Goal: Information Seeking & Learning: Check status

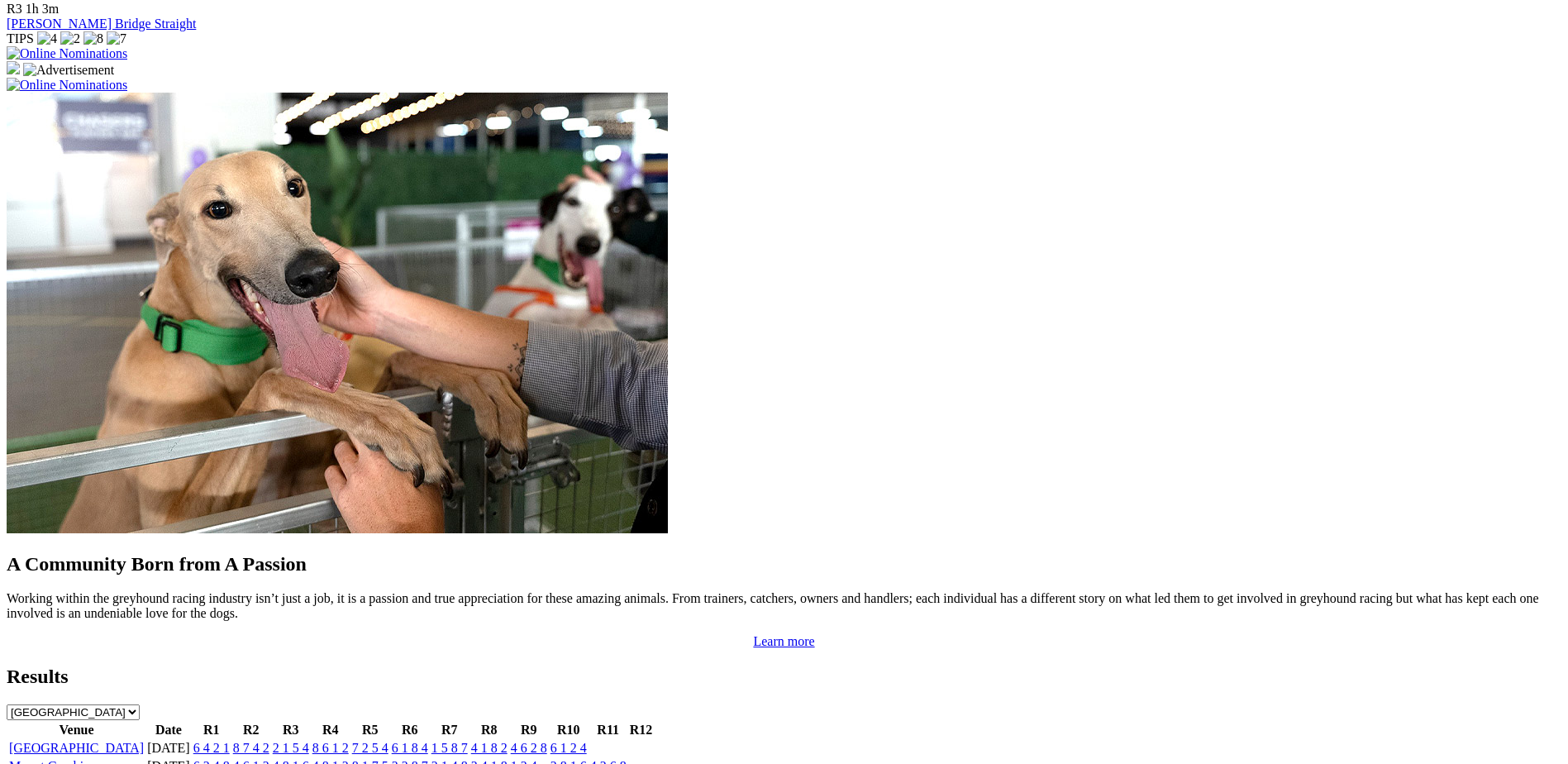
scroll to position [1178, 0]
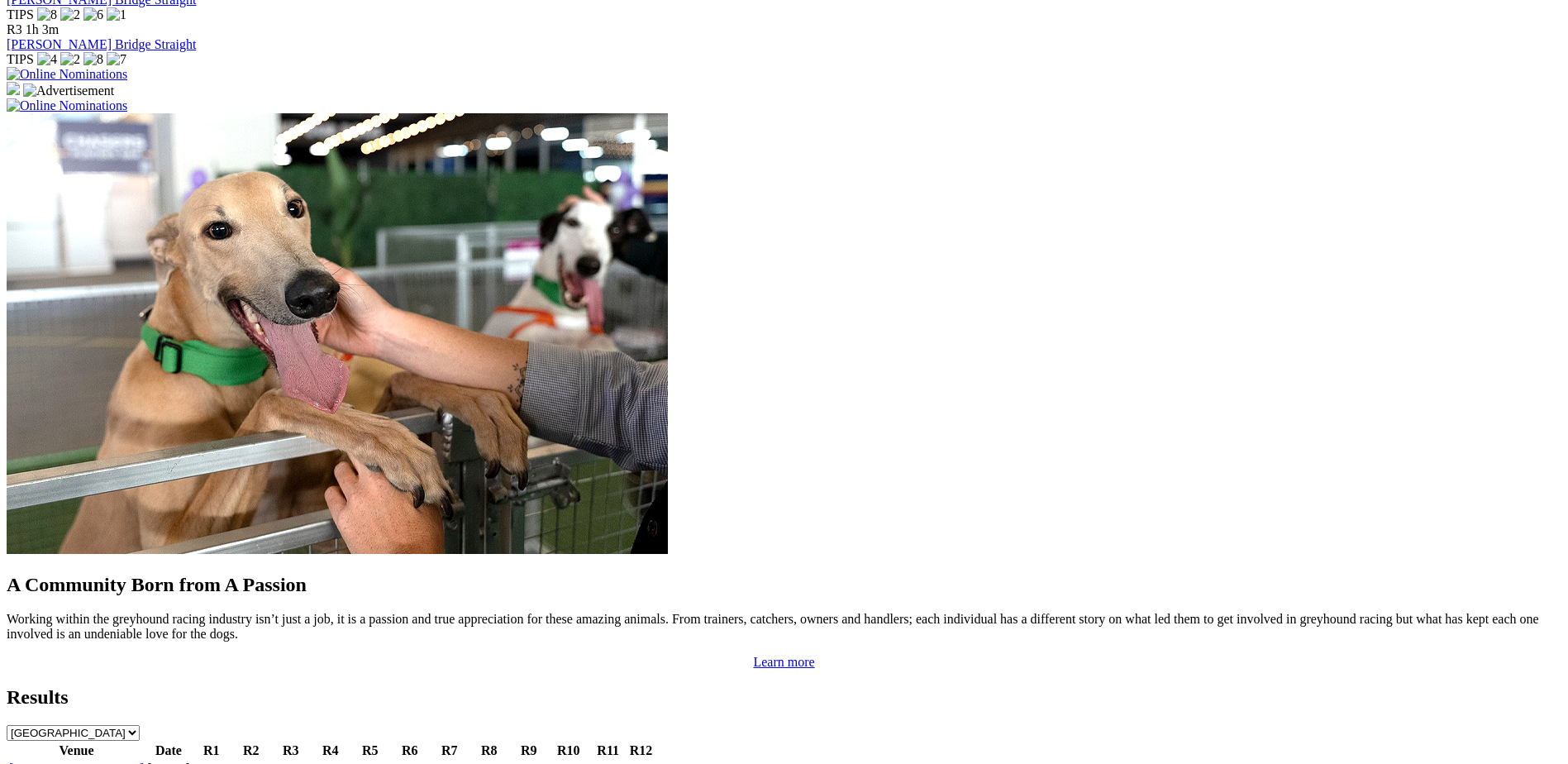
click at [144, 761] on link "[GEOGRAPHIC_DATA]" at bounding box center [76, 768] width 135 height 14
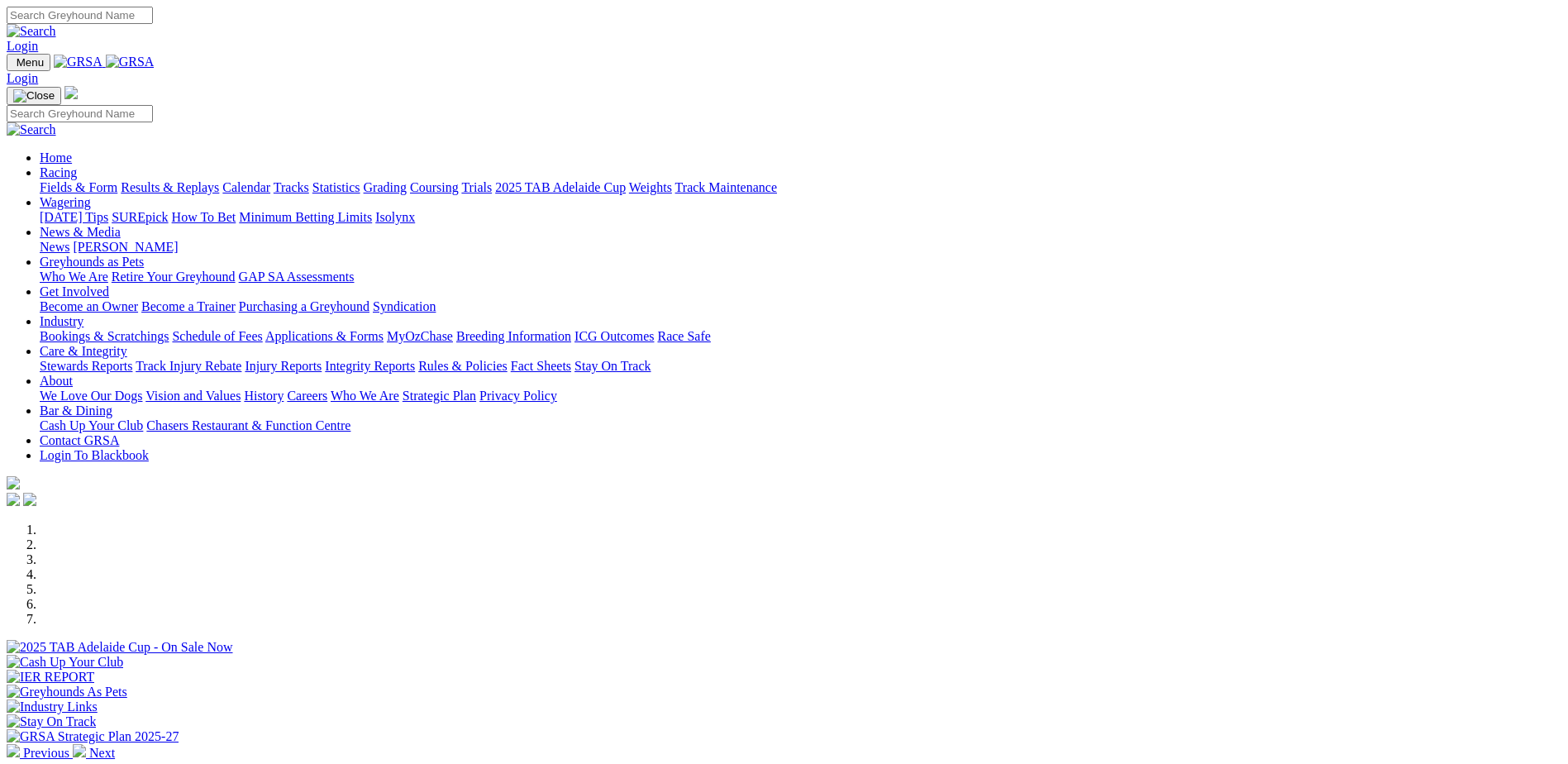
scroll to position [248, 0]
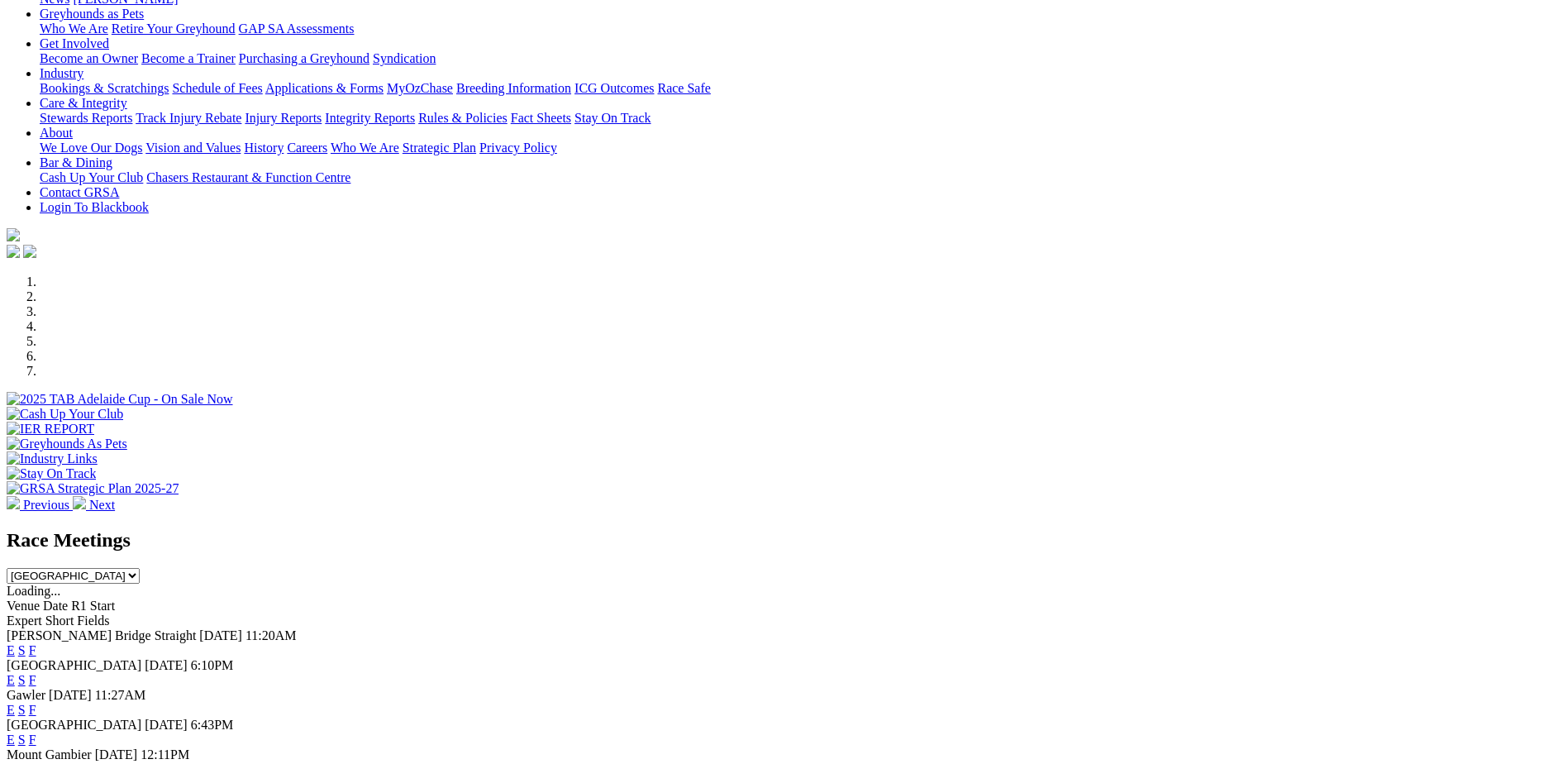
click at [36, 673] on link "F" at bounding box center [33, 680] width 7 height 14
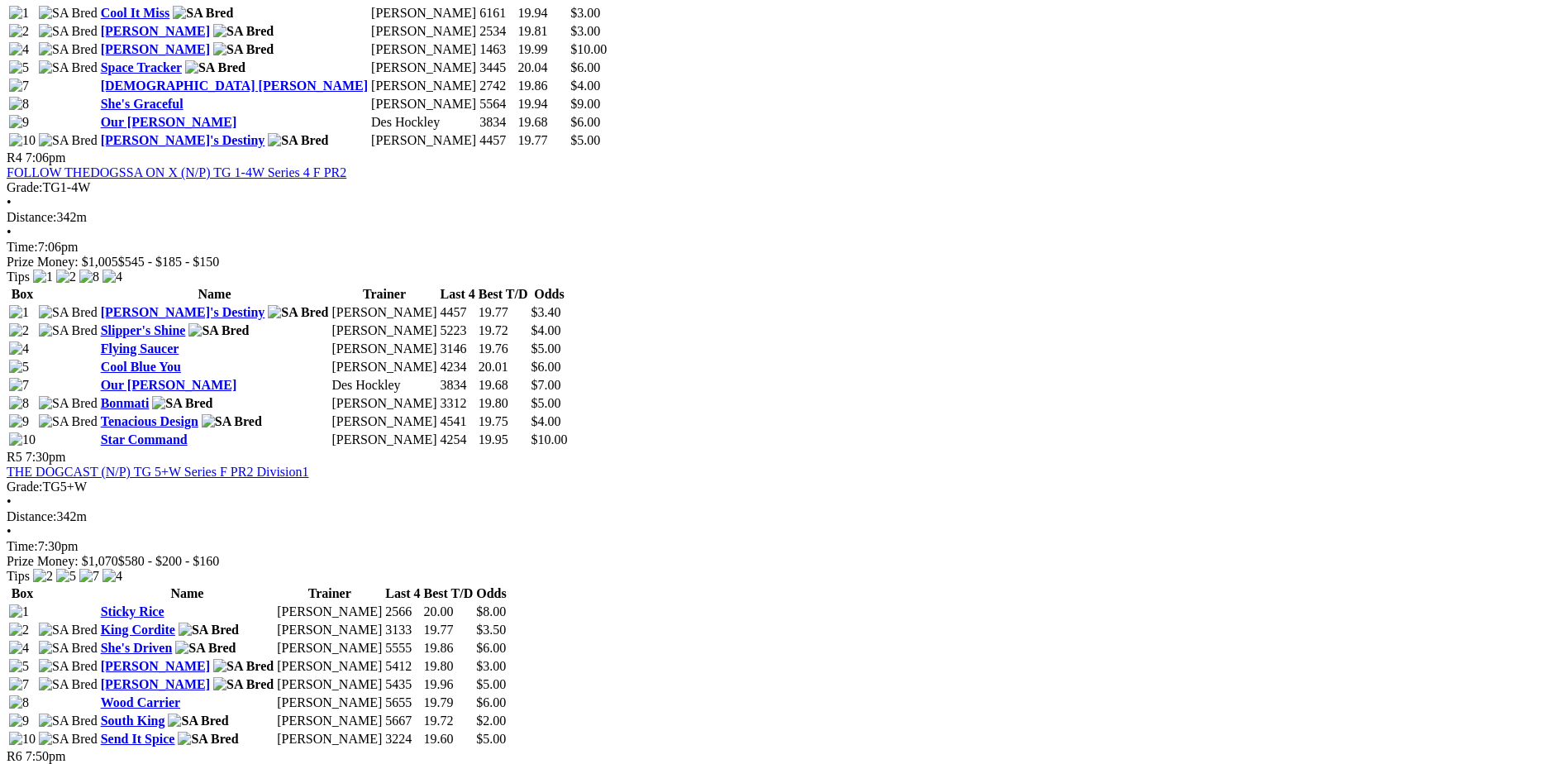
scroll to position [1591, 0]
